Goal: Information Seeking & Learning: Find contact information

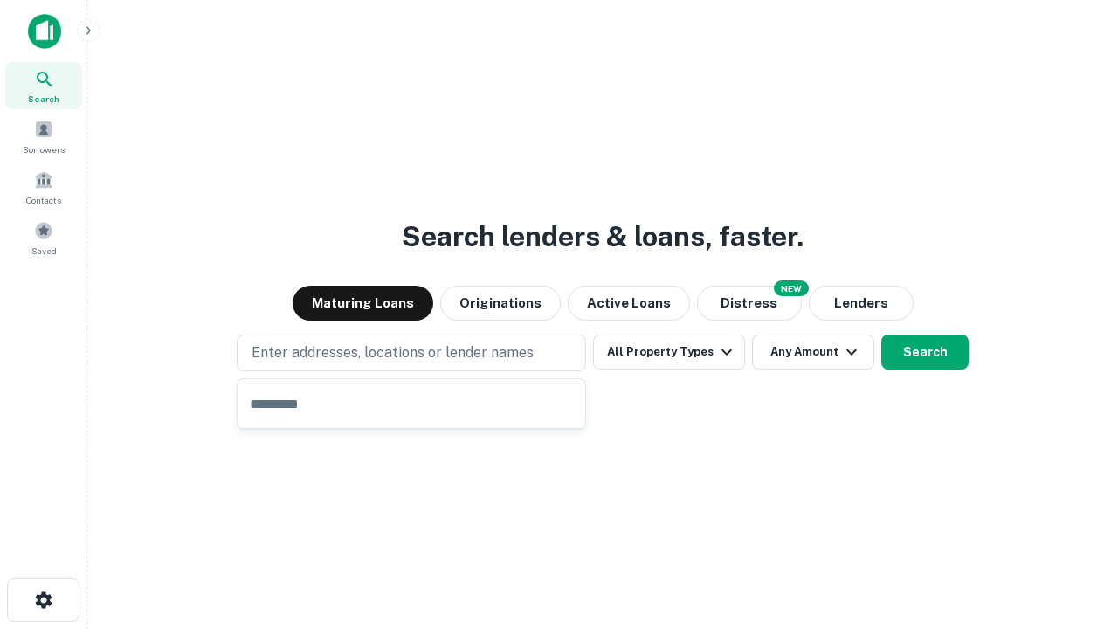
type input "**********"
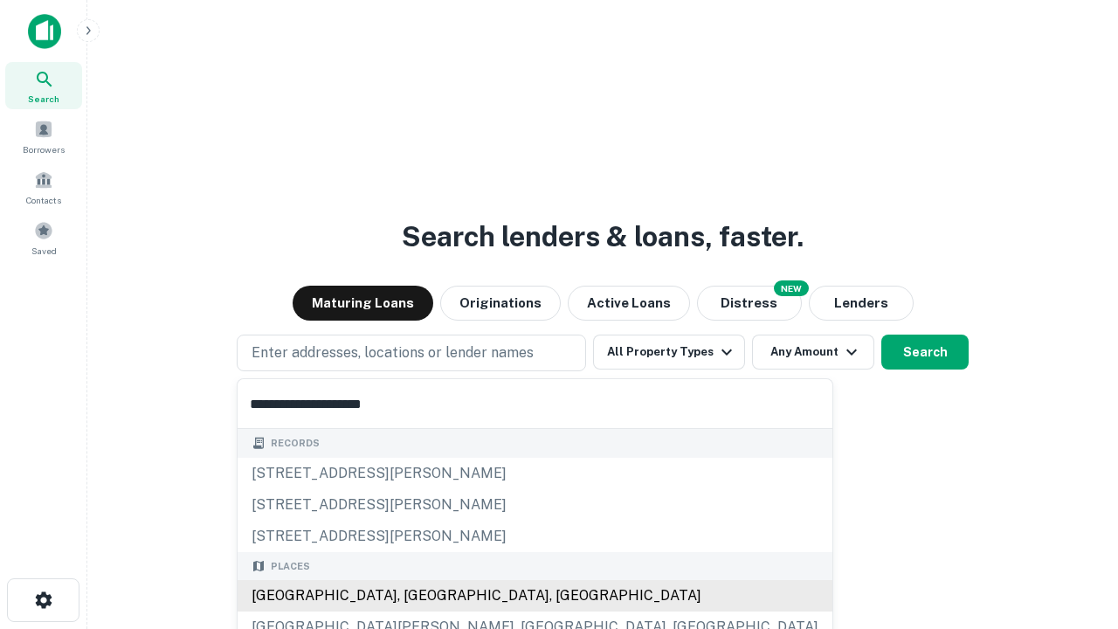
click at [418, 596] on div "[GEOGRAPHIC_DATA], [GEOGRAPHIC_DATA], [GEOGRAPHIC_DATA]" at bounding box center [535, 595] width 595 height 31
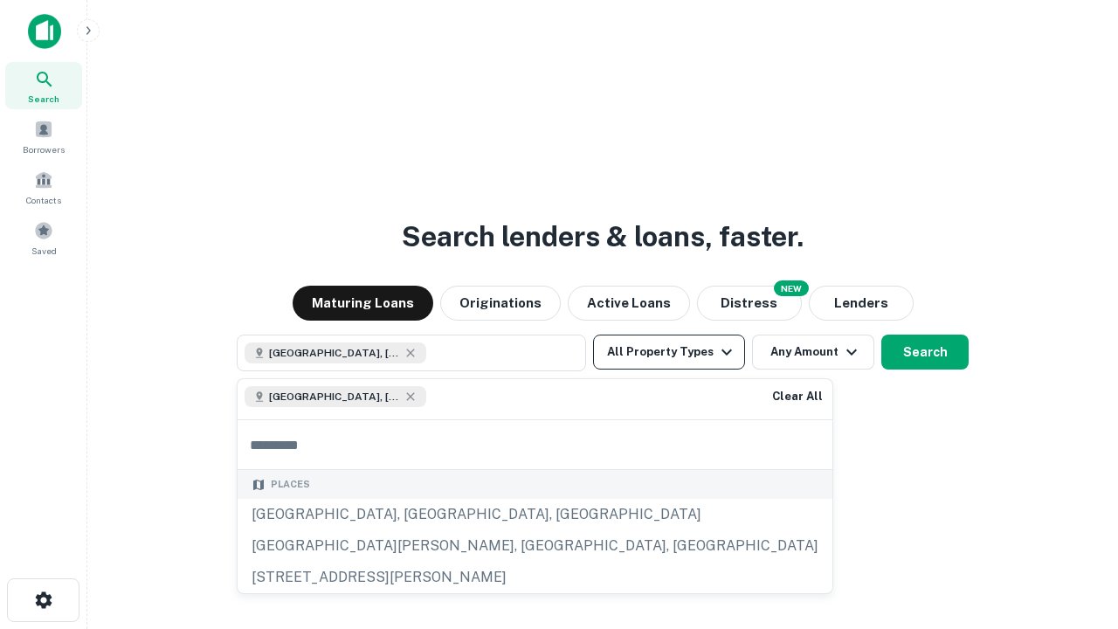
click at [669, 352] on button "All Property Types" at bounding box center [669, 352] width 152 height 35
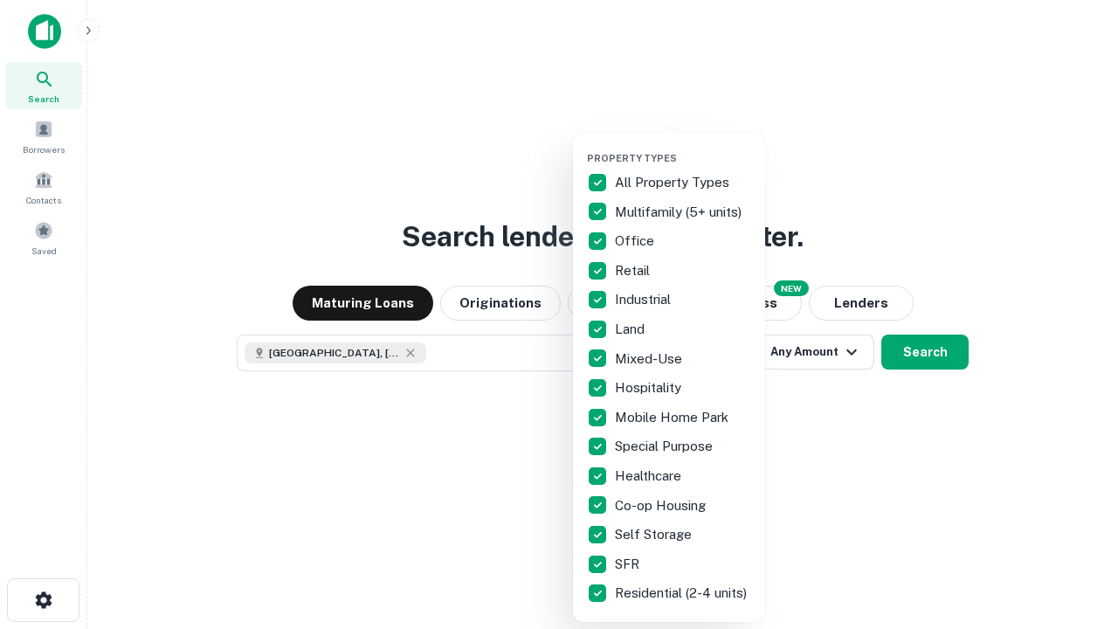
click at [683, 147] on button "button" at bounding box center [683, 147] width 192 height 1
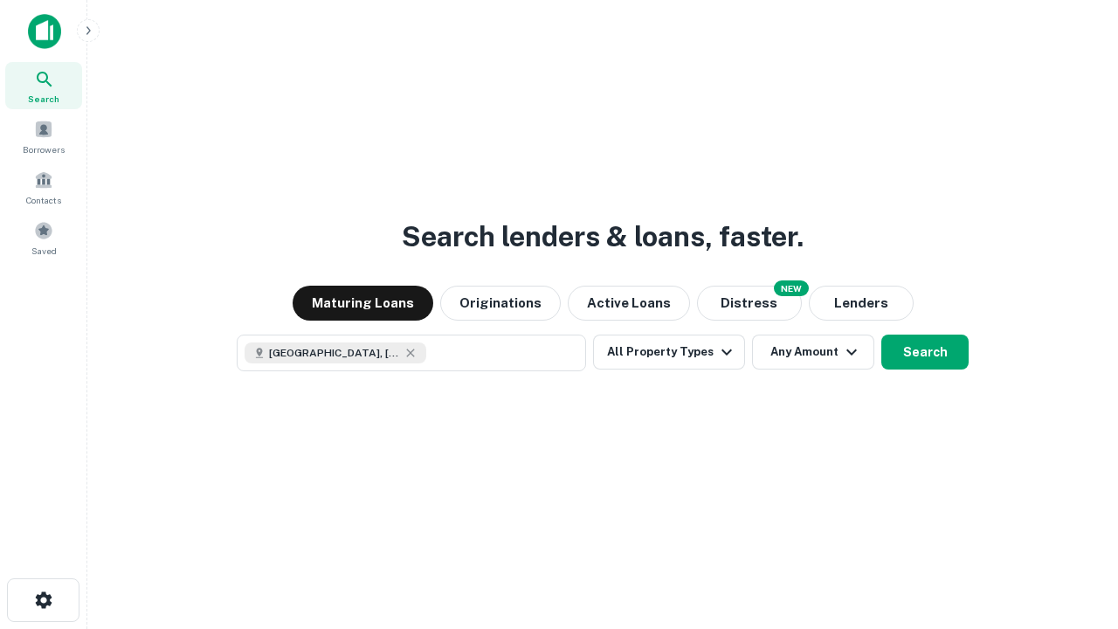
scroll to position [28, 0]
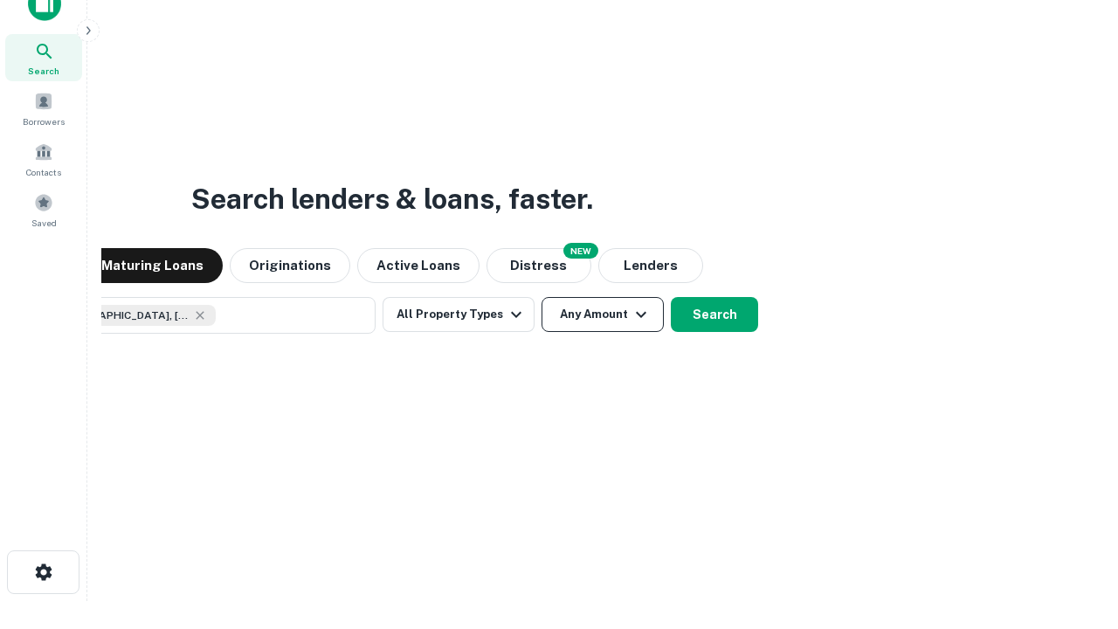
click at [542, 297] on button "Any Amount" at bounding box center [603, 314] width 122 height 35
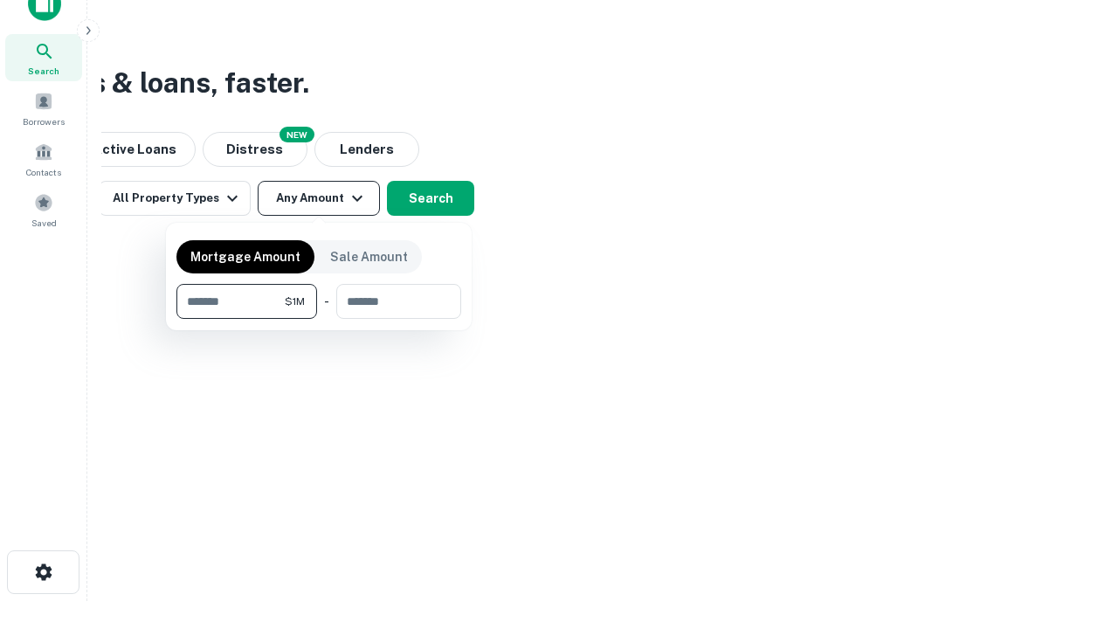
type input "*******"
click at [319, 319] on button "button" at bounding box center [318, 319] width 285 height 1
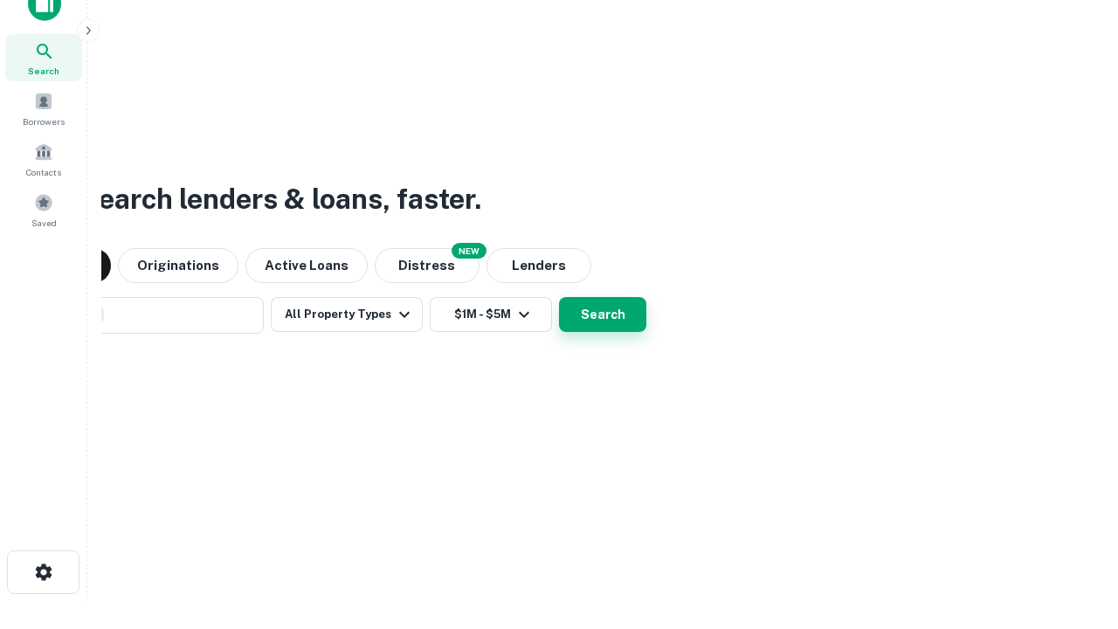
click at [559, 297] on button "Search" at bounding box center [602, 314] width 87 height 35
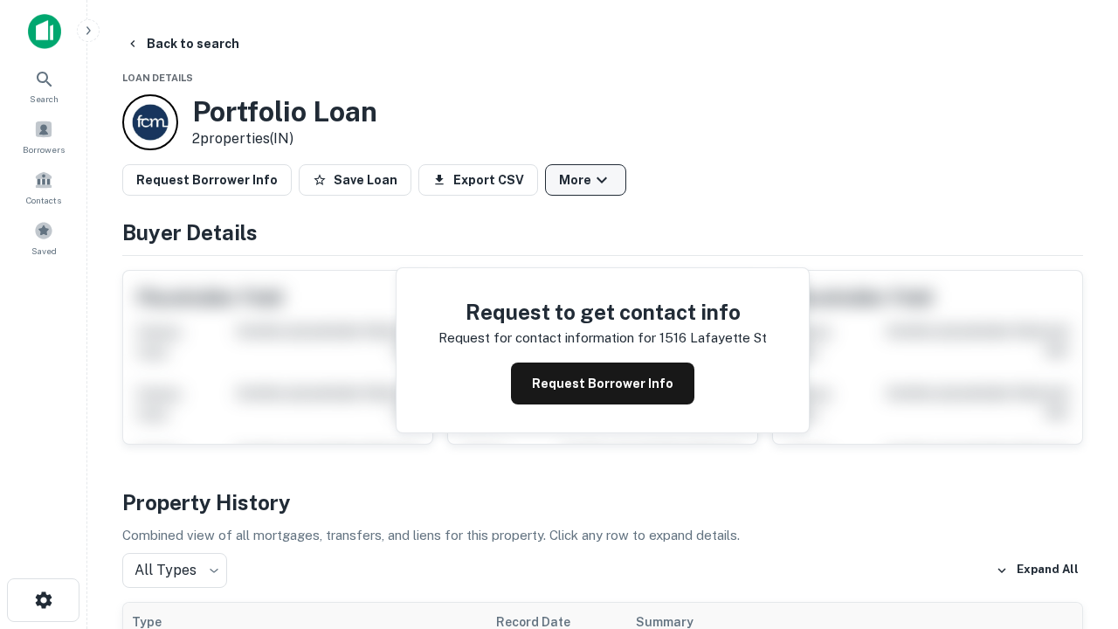
click at [585, 180] on button "More" at bounding box center [585, 179] width 81 height 31
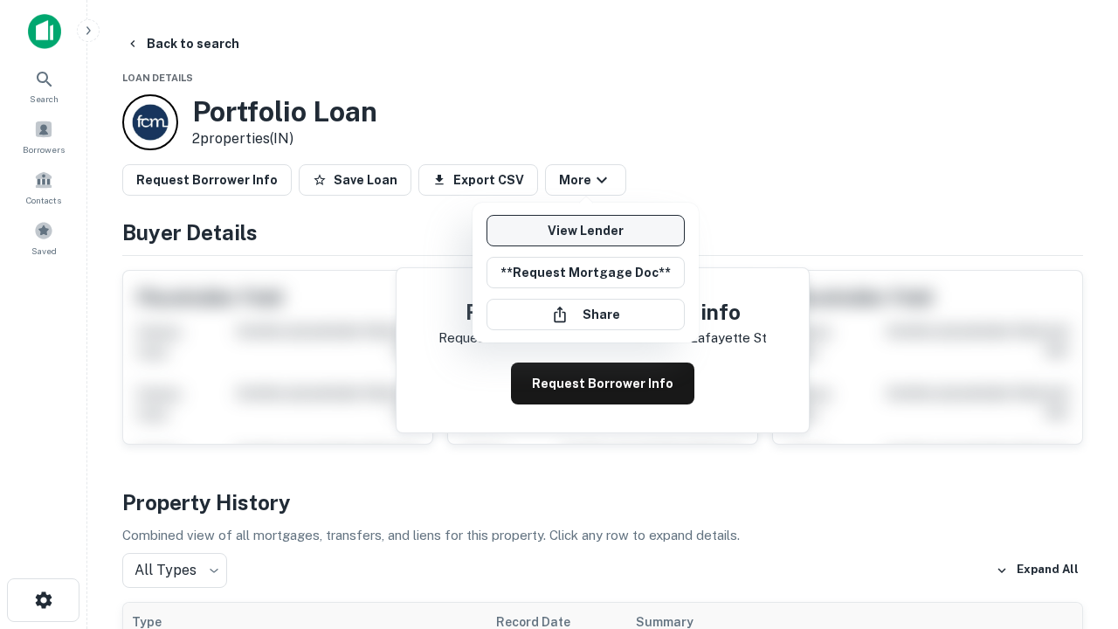
click at [585, 231] on link "View Lender" at bounding box center [586, 230] width 198 height 31
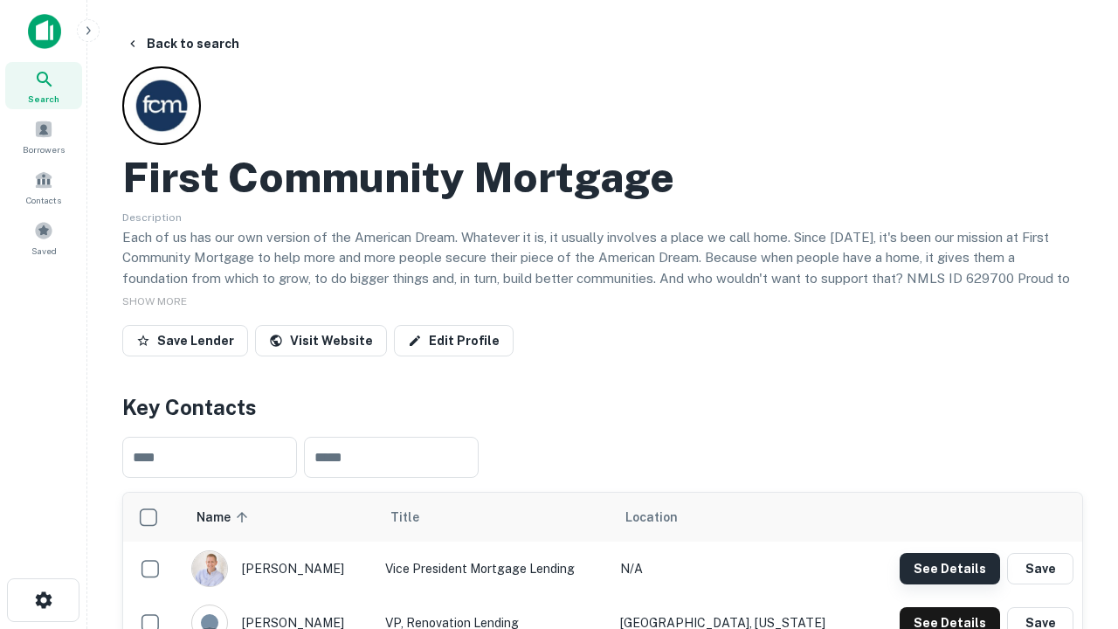
click at [949, 568] on button "See Details" at bounding box center [950, 568] width 100 height 31
click at [43, 600] on icon "button" at bounding box center [43, 600] width 21 height 21
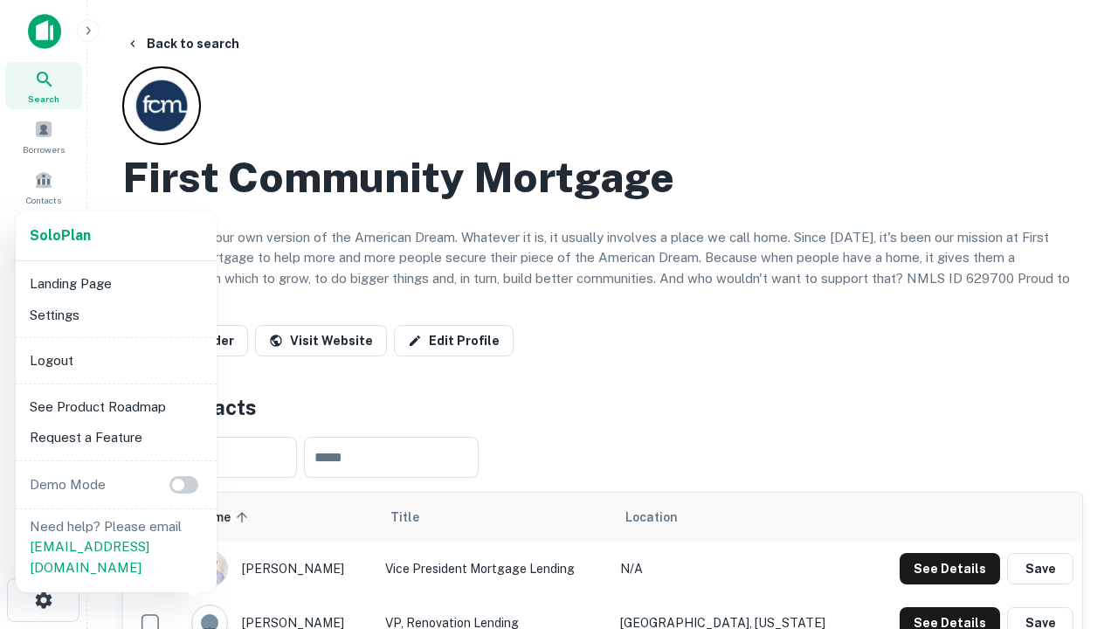
click at [115, 360] on li "Logout" at bounding box center [116, 360] width 187 height 31
